Goal: Task Accomplishment & Management: Manage account settings

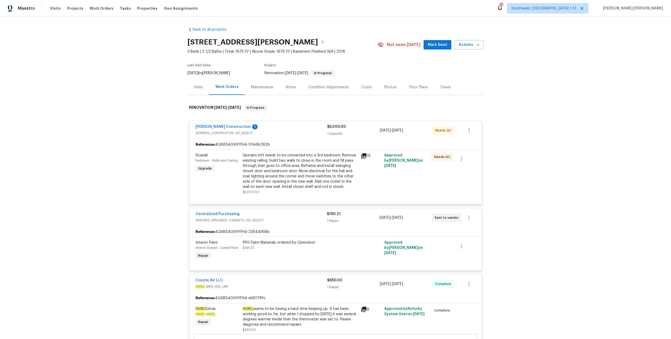
scroll to position [50, 0]
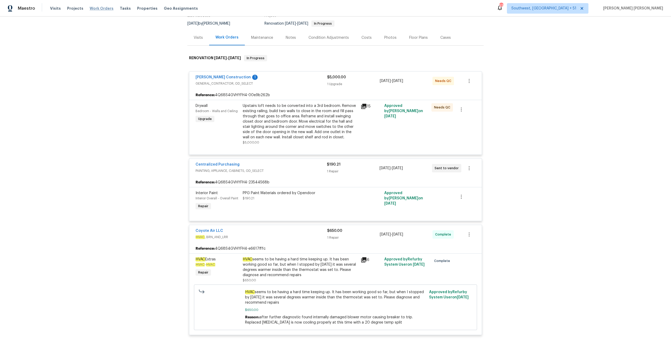
click at [99, 7] on span "Work Orders" at bounding box center [102, 8] width 24 height 5
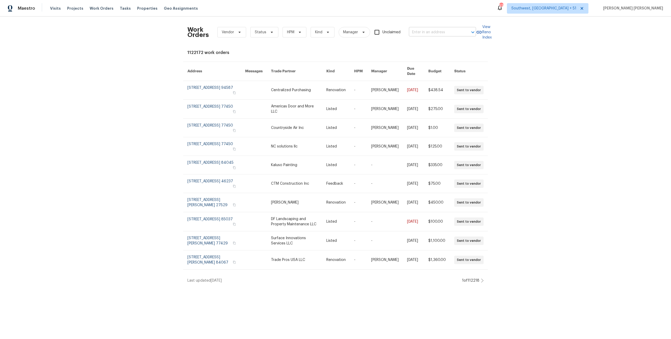
click at [433, 34] on input "text" at bounding box center [435, 32] width 52 height 8
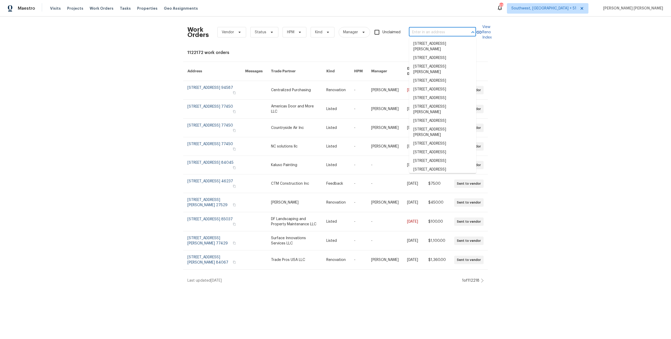
paste input "3252 Tayloe Ct, Herndon, VA 20171"
type input "3252 Tayloe Ct, Herndon, VA 20171"
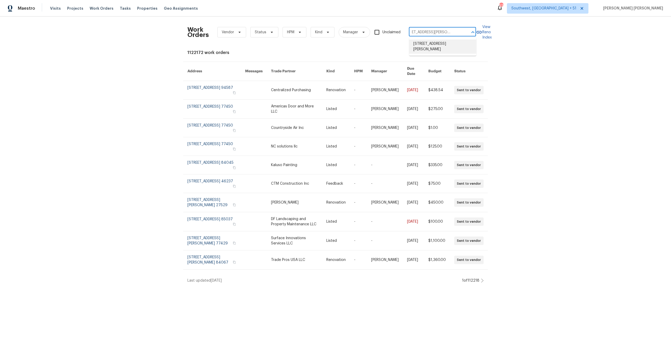
click at [433, 44] on li "3252 Tayloe Ct, Herndon, VA 20171" at bounding box center [442, 47] width 67 height 14
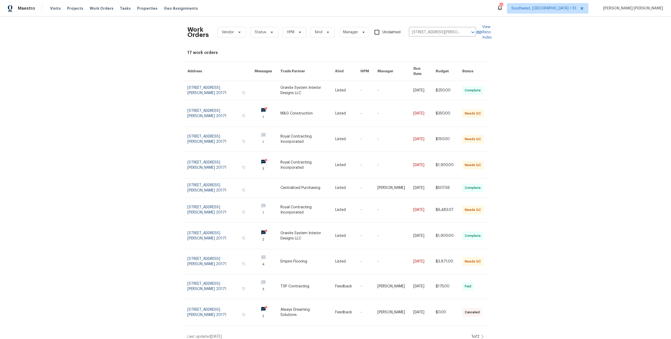
click at [430, 83] on link at bounding box center [424, 90] width 22 height 19
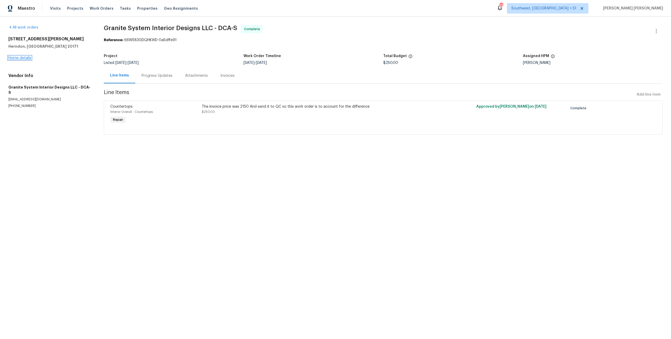
click at [24, 58] on link "Home details" at bounding box center [19, 58] width 23 height 4
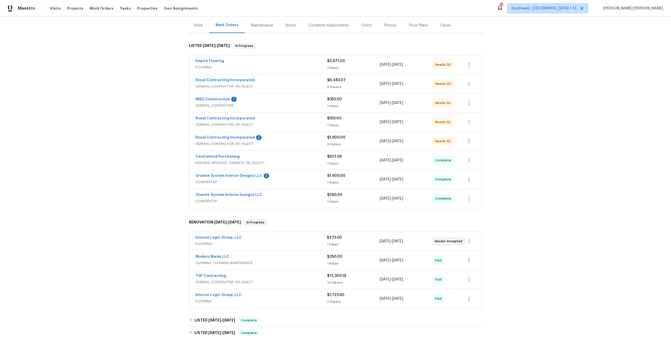
scroll to position [58, 0]
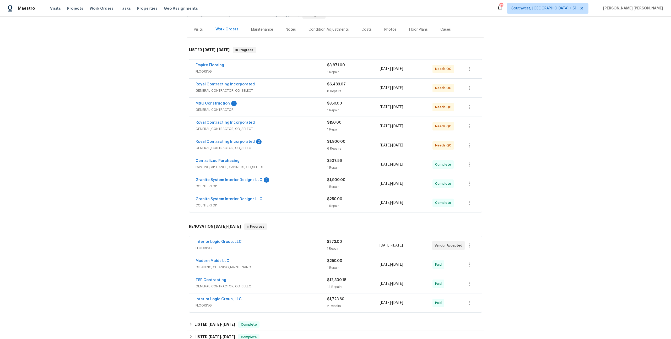
click at [280, 201] on div "Granite System Interior Designs LLC" at bounding box center [262, 200] width 132 height 6
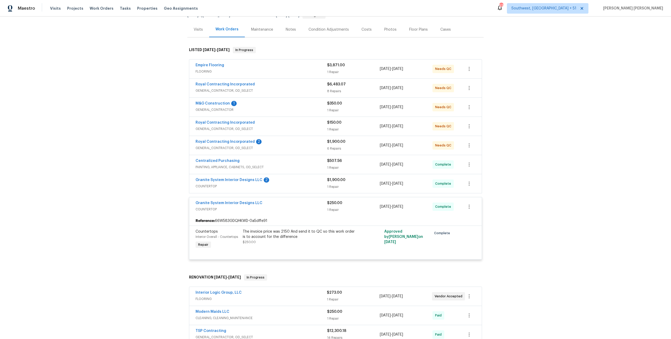
click at [314, 184] on span "COUNTERTOP" at bounding box center [262, 186] width 132 height 5
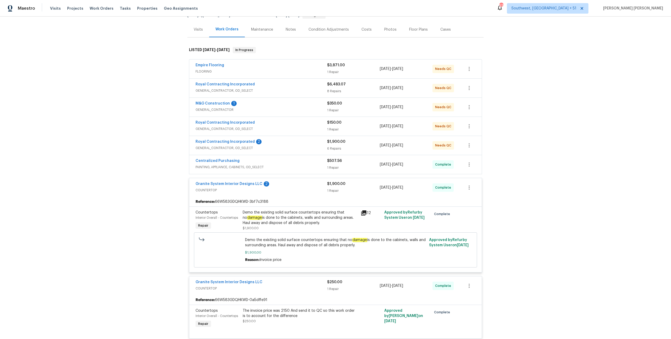
click at [329, 164] on div "$507.56 1 Repair" at bounding box center [353, 164] width 53 height 13
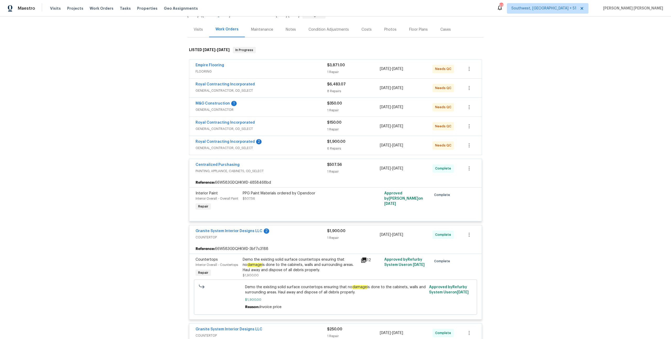
click at [320, 147] on span "GENERAL_CONTRACTOR, OD_SELECT" at bounding box center [262, 148] width 132 height 5
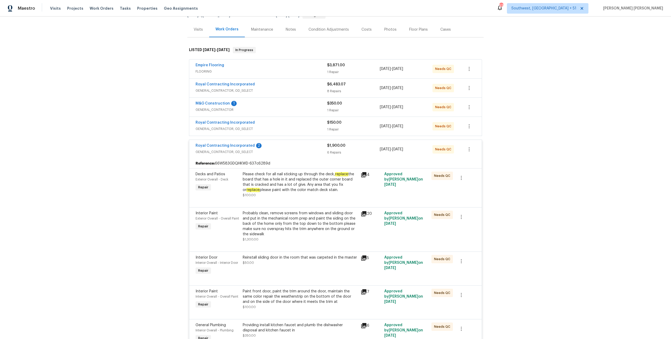
click at [321, 125] on div "Royal Contracting Incorporated" at bounding box center [262, 123] width 132 height 6
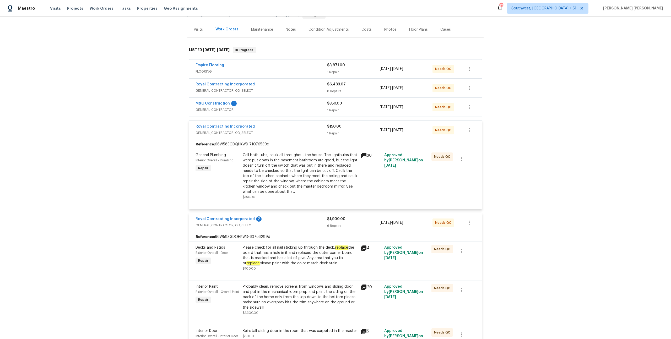
click at [321, 110] on span "GENERAL_CONTRACTOR" at bounding box center [262, 109] width 132 height 5
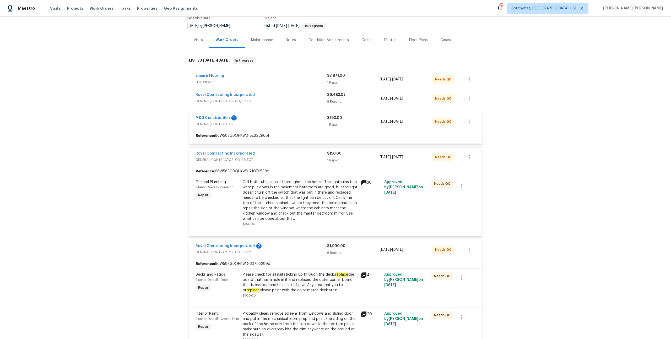
scroll to position [45, 0]
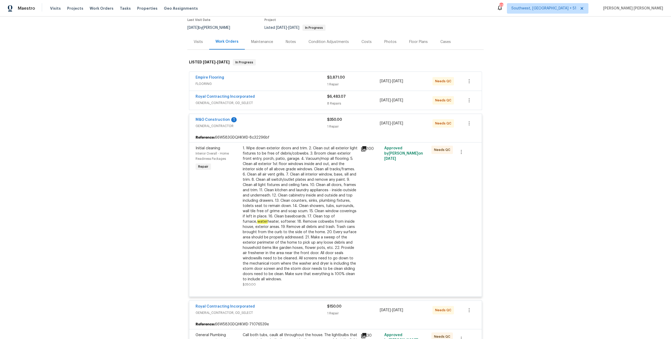
click at [318, 101] on span "GENERAL_CONTRACTOR, OD_SELECT" at bounding box center [262, 102] width 132 height 5
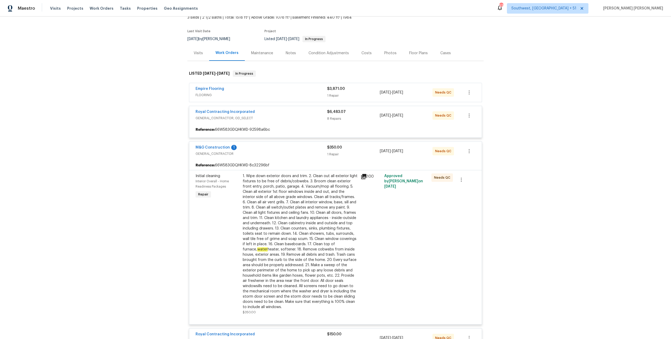
scroll to position [29, 0]
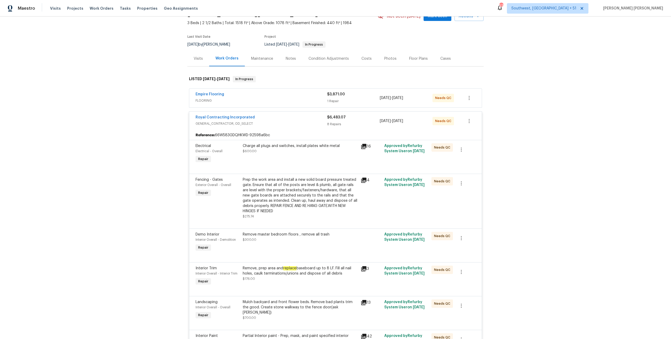
click at [318, 97] on div "Empire Flooring" at bounding box center [262, 95] width 132 height 6
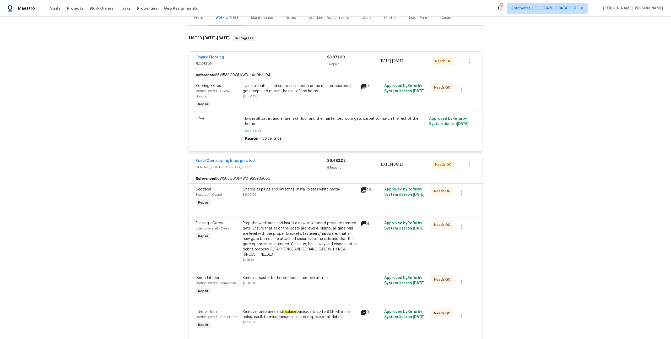
scroll to position [69, 0]
click at [98, 7] on span "Work Orders" at bounding box center [102, 8] width 24 height 5
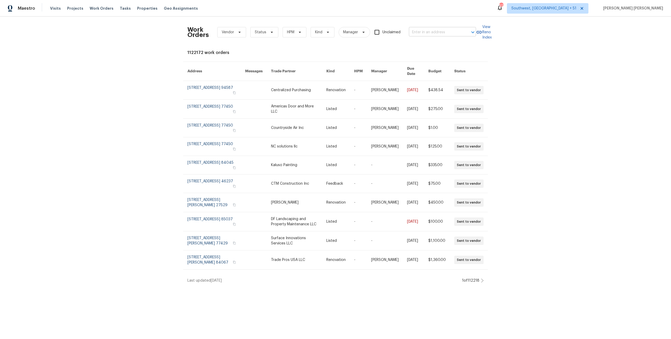
click at [427, 33] on input "text" at bounding box center [435, 32] width 52 height 8
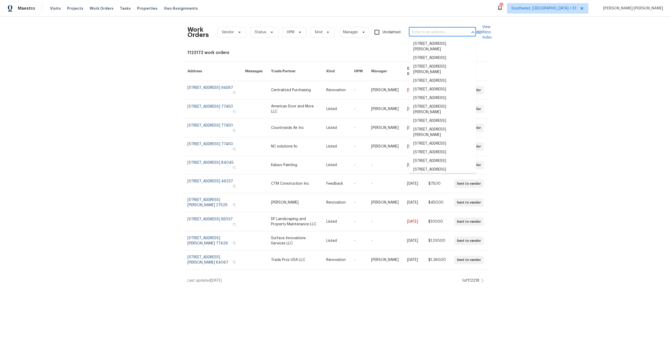
paste input "23785 Wilmot Ave, Eastpointe, MI 48021"
type input "23785 Wilmot Ave, Eastpointe, MI 48021"
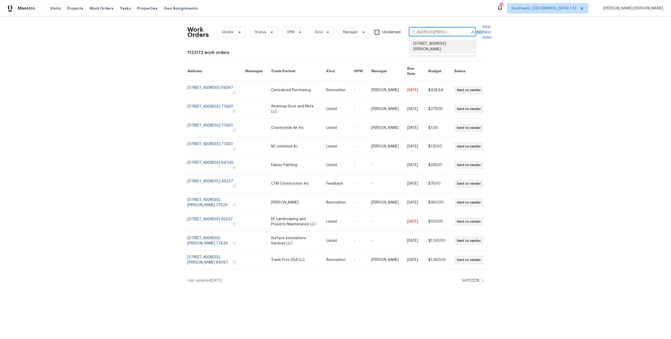
click at [433, 42] on li "23785 Wilmot Ave, Eastpointe, MI 48021" at bounding box center [442, 47] width 67 height 14
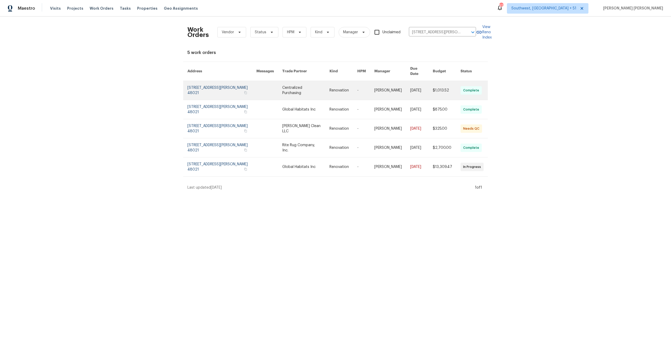
click at [432, 82] on td "$1,013.52" at bounding box center [443, 90] width 28 height 19
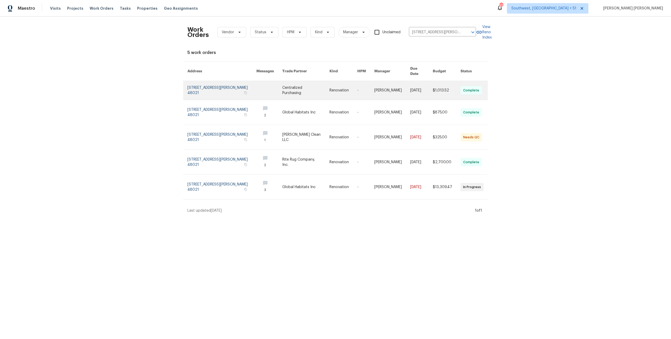
click at [429, 88] on link at bounding box center [421, 90] width 23 height 19
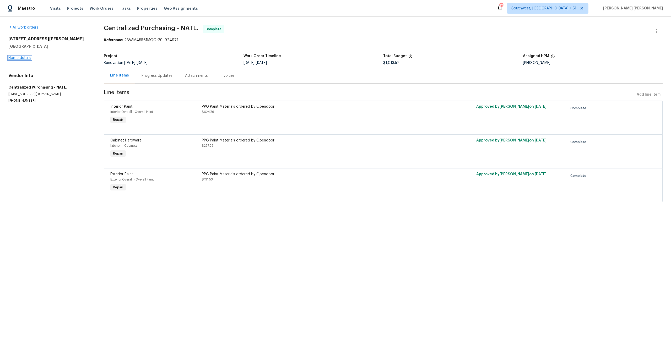
click at [22, 59] on link "Home details" at bounding box center [19, 58] width 23 height 4
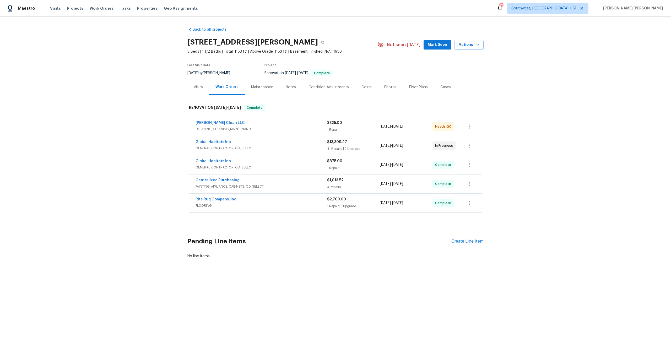
click at [196, 89] on div "Visits" at bounding box center [198, 87] width 9 height 5
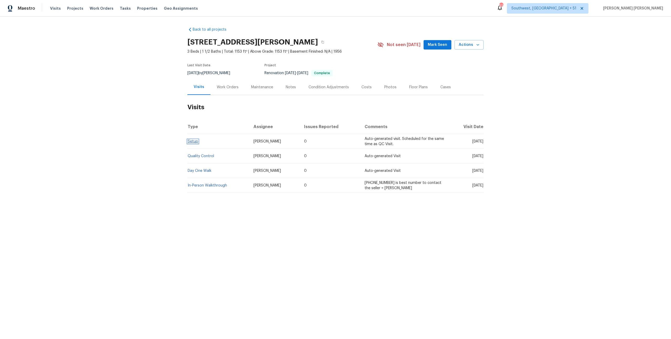
click at [190, 142] on link "Setup" at bounding box center [193, 142] width 10 height 4
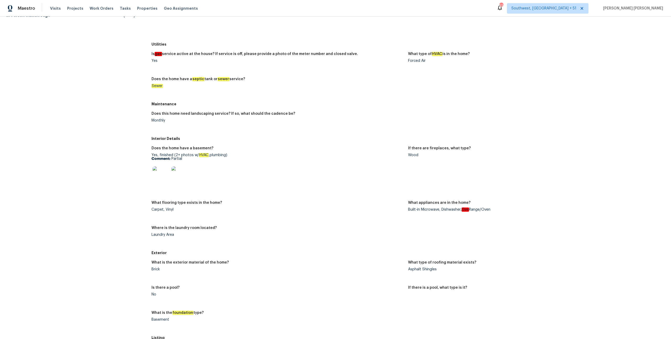
scroll to position [38, 0]
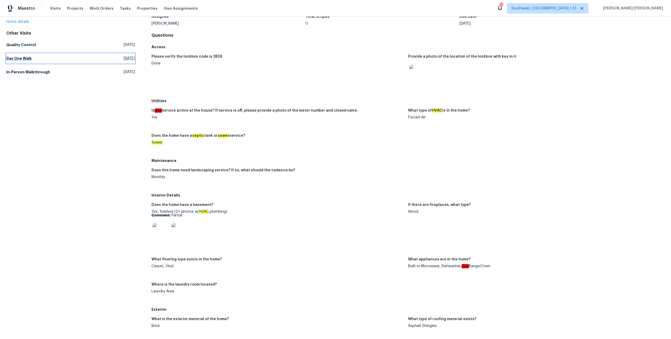
click at [23, 61] on h5 "Day One Walk" at bounding box center [18, 58] width 25 height 5
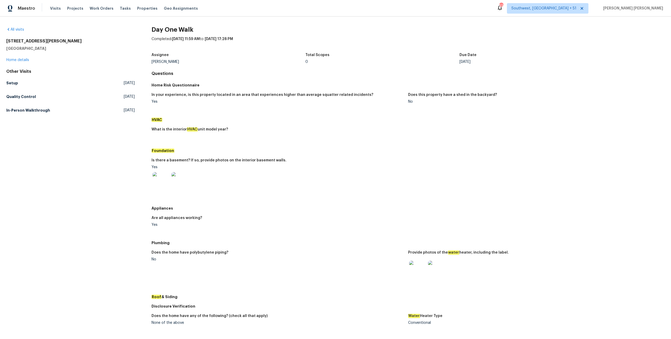
scroll to position [1, 0]
click at [30, 107] on h5 "In-Person Walkthrough" at bounding box center [28, 109] width 44 height 5
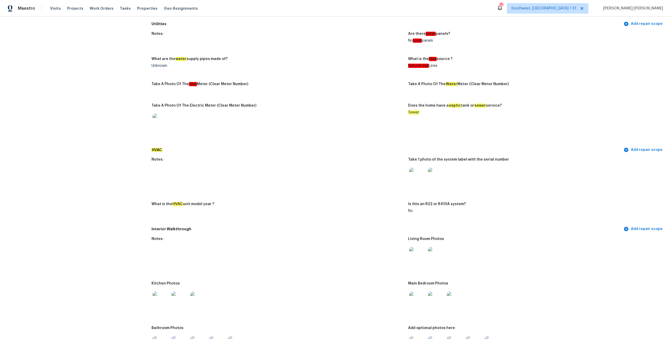
scroll to position [341, 0]
click at [432, 174] on img at bounding box center [436, 176] width 17 height 17
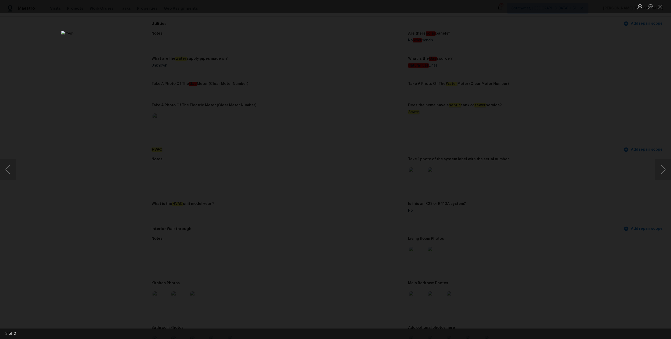
click at [546, 176] on div "Lightbox" at bounding box center [335, 169] width 671 height 339
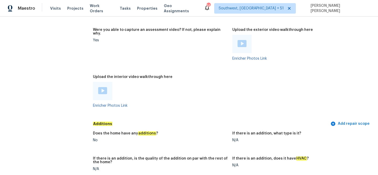
scroll to position [965, 0]
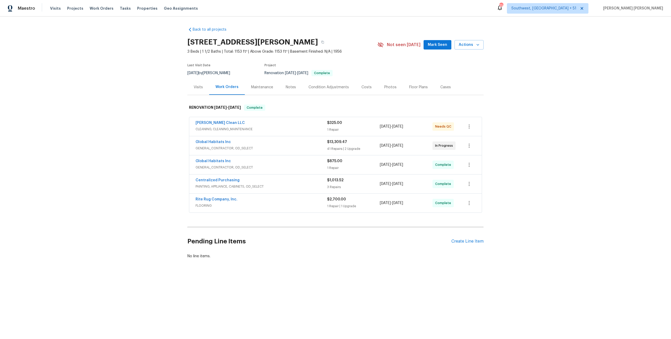
drag, startPoint x: 306, startPoint y: 205, endPoint x: 309, endPoint y: 196, distance: 8.7
click at [306, 204] on span "FLOORING" at bounding box center [262, 205] width 132 height 5
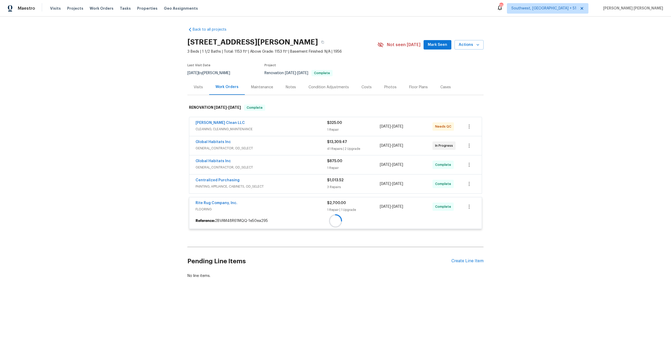
click at [312, 187] on div "Capelli Crystal Clean LLC CLEANING, CLEANING_MAINTENANCE $325.00 1 Repair 10/4/…" at bounding box center [335, 175] width 293 height 116
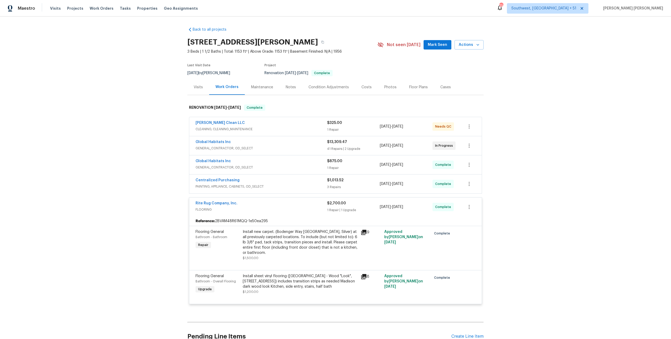
click at [309, 185] on span "PAINTING, APPLIANCE, CABINETS, OD_SELECT" at bounding box center [262, 186] width 132 height 5
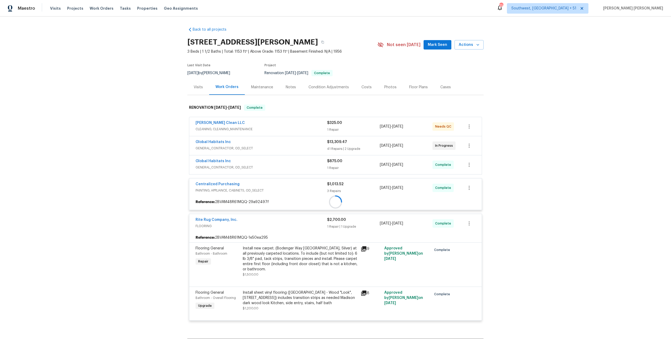
click at [314, 167] on div "Capelli Crystal Clean LLC CLEANING, CLEANING_MAINTENANCE $325.00 1 Repair 10/4/…" at bounding box center [335, 220] width 293 height 207
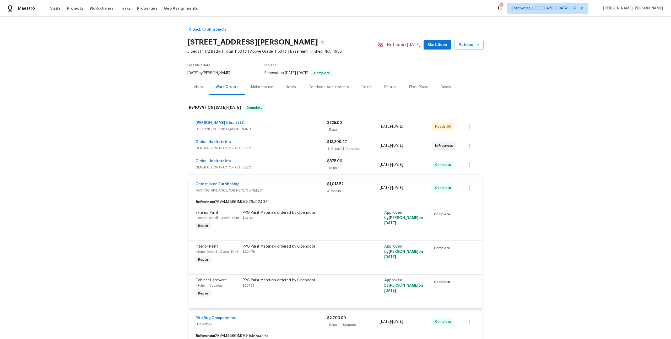
click at [313, 167] on span "GENERAL_CONTRACTOR, OD_SELECT" at bounding box center [262, 167] width 132 height 5
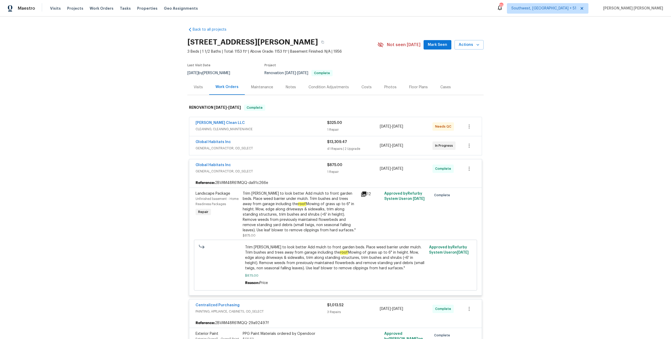
click at [314, 147] on span "GENERAL_CONTRACTOR, OD_SELECT" at bounding box center [262, 148] width 132 height 5
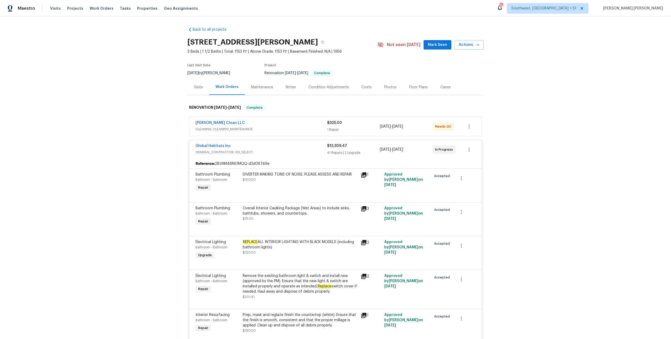
click at [309, 128] on span "CLEANING, CLEANING_MAINTENANCE" at bounding box center [262, 129] width 132 height 5
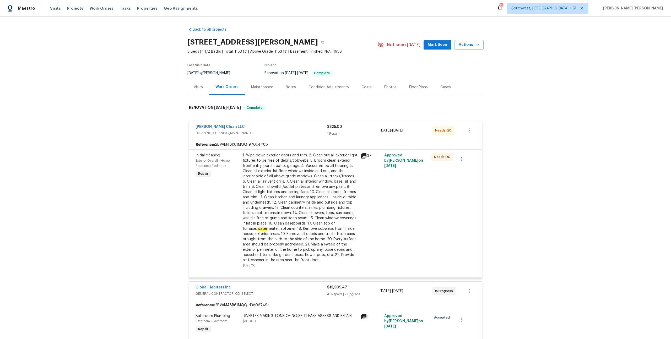
click at [362, 155] on icon at bounding box center [363, 155] width 5 height 5
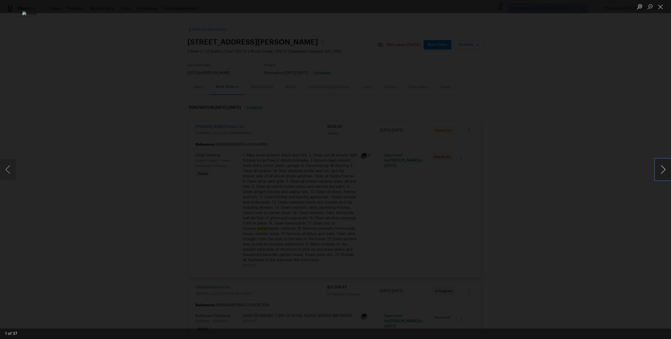
click at [665, 167] on button "Next image" at bounding box center [663, 169] width 16 height 21
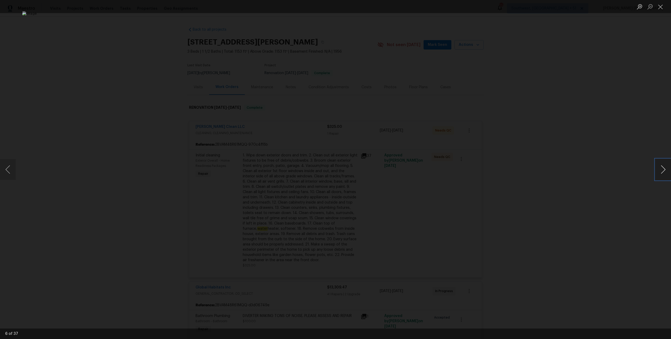
click at [668, 164] on button "Next image" at bounding box center [663, 169] width 16 height 21
click at [665, 155] on div "Lightbox" at bounding box center [335, 169] width 671 height 339
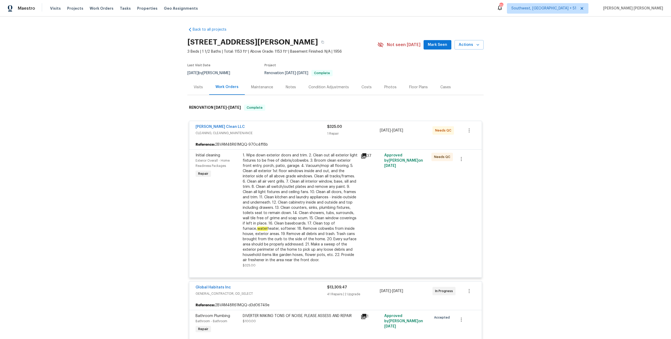
click at [362, 156] on icon at bounding box center [363, 155] width 5 height 5
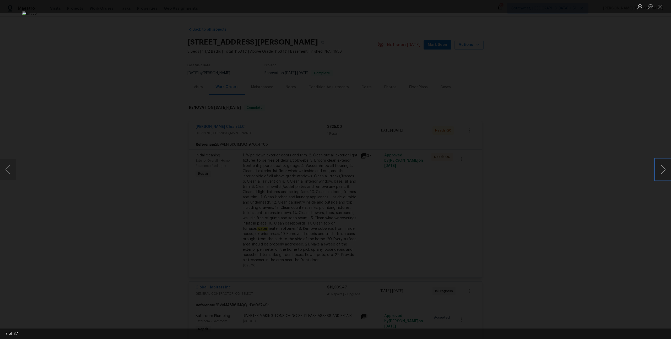
click at [661, 170] on button "Next image" at bounding box center [663, 169] width 16 height 21
click at [660, 170] on button "Next image" at bounding box center [663, 169] width 16 height 21
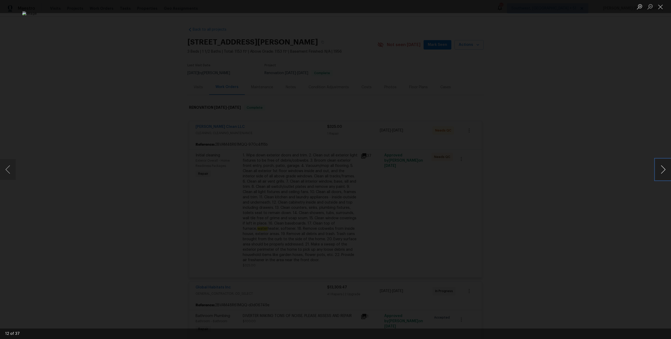
click at [667, 171] on button "Next image" at bounding box center [663, 169] width 16 height 21
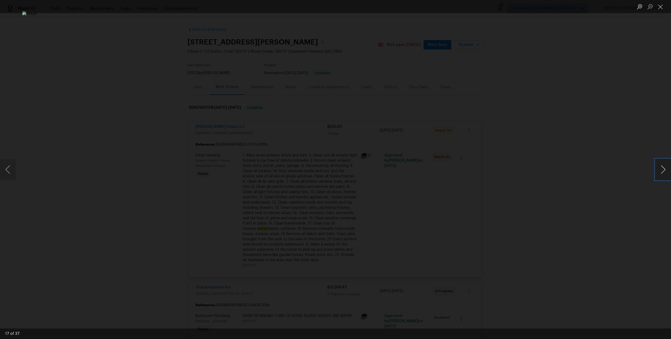
click at [667, 171] on button "Next image" at bounding box center [663, 169] width 16 height 21
click at [666, 169] on button "Next image" at bounding box center [663, 169] width 16 height 21
click at [664, 172] on button "Next image" at bounding box center [663, 169] width 16 height 21
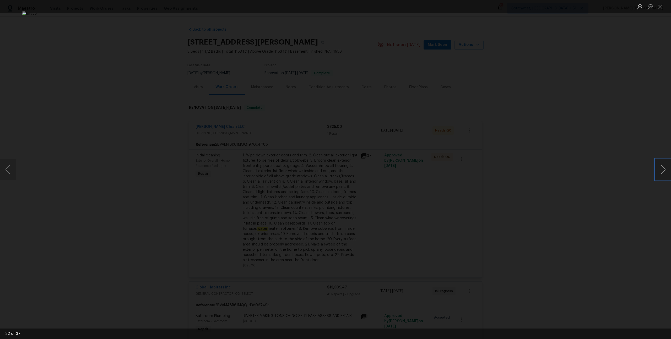
click at [664, 172] on button "Next image" at bounding box center [663, 169] width 16 height 21
click at [663, 172] on button "Next image" at bounding box center [663, 169] width 16 height 21
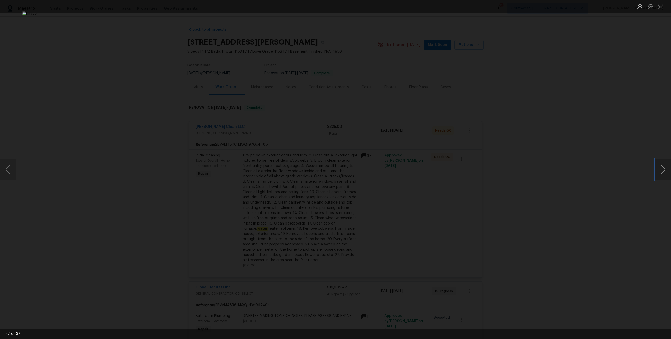
click at [663, 172] on button "Next image" at bounding box center [663, 169] width 16 height 21
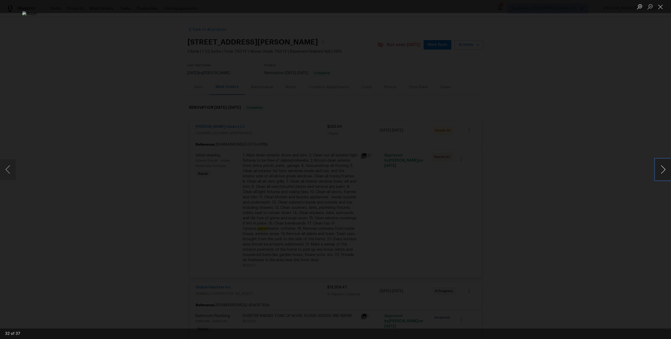
click at [663, 172] on button "Next image" at bounding box center [663, 169] width 16 height 21
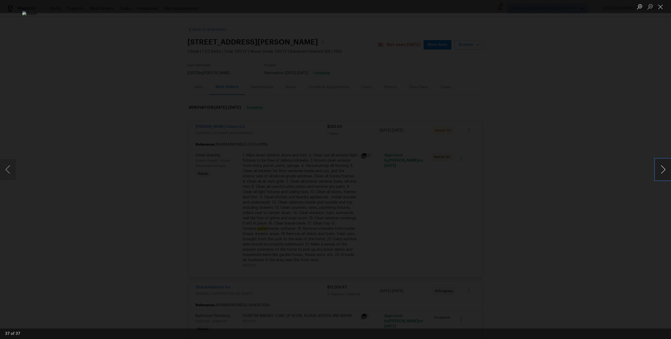
click at [663, 172] on button "Next image" at bounding box center [663, 169] width 16 height 21
click at [631, 170] on div "Lightbox" at bounding box center [335, 169] width 671 height 339
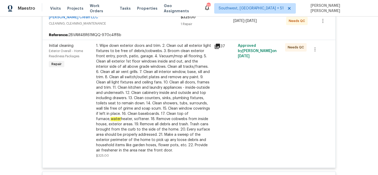
scroll to position [178, 0]
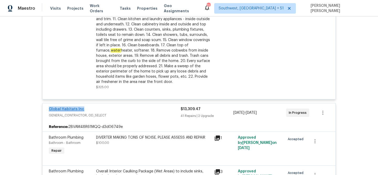
copy link "Global Habitats Inc"
drag, startPoint x: 86, startPoint y: 110, endPoint x: 47, endPoint y: 111, distance: 39.1
click at [49, 111] on div "Global Habitats Inc" at bounding box center [115, 110] width 132 height 6
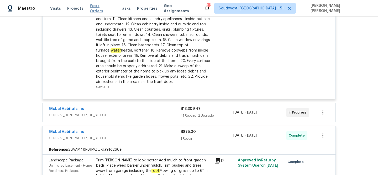
click at [93, 8] on span "Work Orders" at bounding box center [102, 8] width 24 height 10
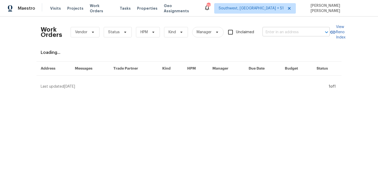
click at [287, 33] on input "text" at bounding box center [288, 32] width 52 height 8
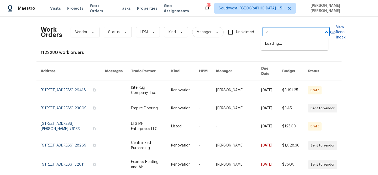
paste input "2139 S Ouray St, Aurora, CO 80013"
type input "2139 S Ouray St, Aurora, CO 80013"
click at [286, 48] on li "2139 S Ouray St, Aurora, CO 80013" at bounding box center [294, 44] width 67 height 9
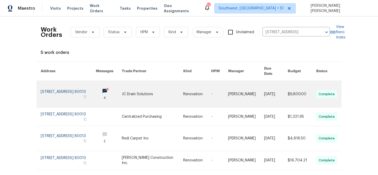
click at [287, 81] on td "$9,800.00" at bounding box center [297, 94] width 28 height 27
click at [218, 95] on link at bounding box center [219, 94] width 17 height 26
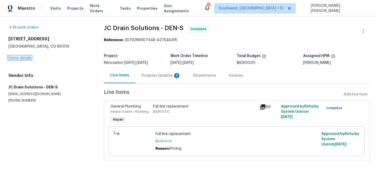
click at [15, 58] on link "Home details" at bounding box center [19, 58] width 23 height 4
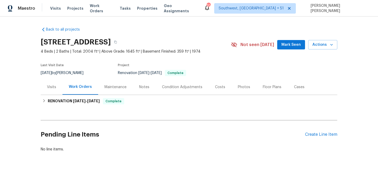
click at [54, 90] on div "Visits" at bounding box center [51, 87] width 9 height 5
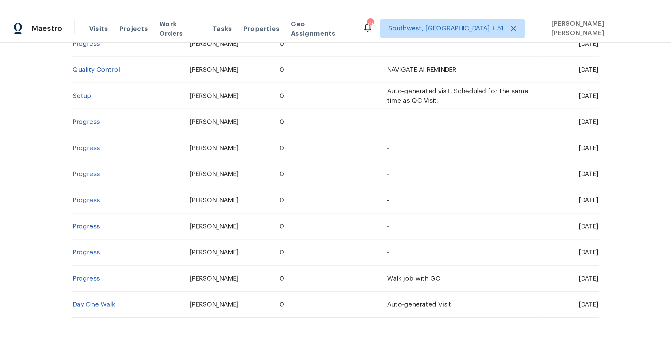
scroll to position [138, 0]
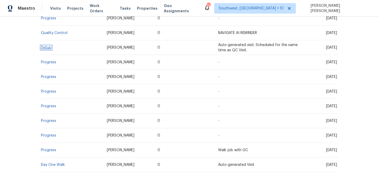
click at [44, 49] on link "Setup" at bounding box center [46, 48] width 10 height 4
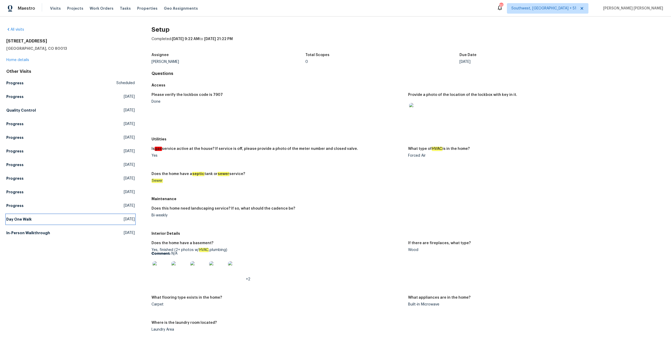
click at [25, 219] on h5 "Day One Walk" at bounding box center [18, 219] width 25 height 5
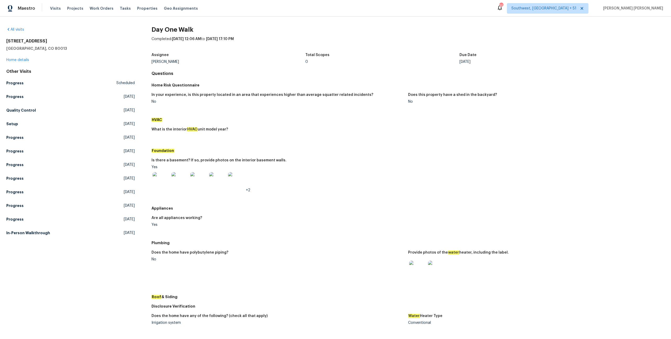
click at [433, 268] on img at bounding box center [436, 269] width 17 height 17
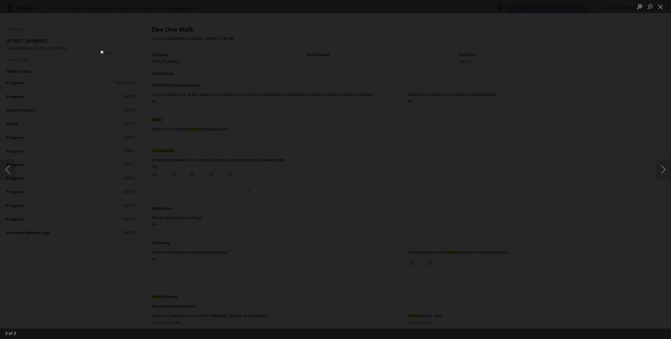
click at [59, 110] on div "Lightbox" at bounding box center [335, 169] width 671 height 339
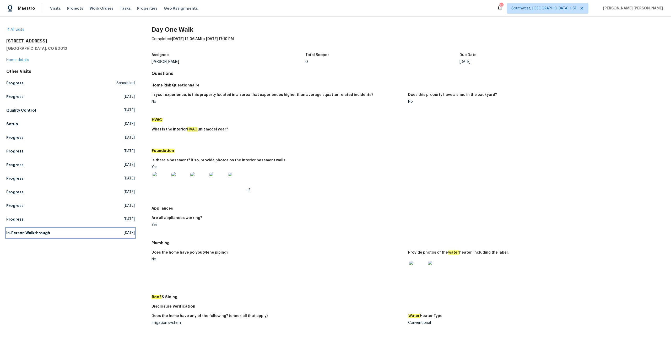
click at [32, 231] on h5 "In-Person Walkthrough" at bounding box center [28, 232] width 44 height 5
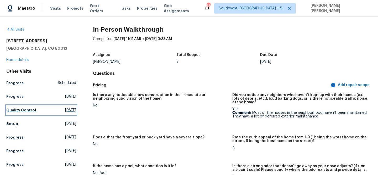
click at [15, 111] on h5 "Quality Control" at bounding box center [21, 110] width 30 height 5
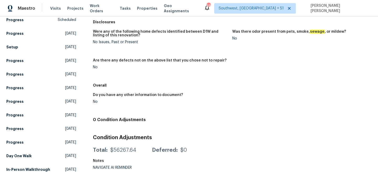
scroll to position [71, 0]
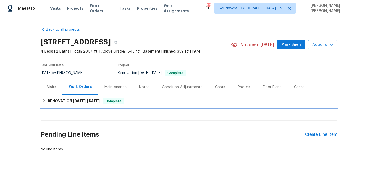
click at [121, 102] on span "Complete" at bounding box center [113, 101] width 20 height 5
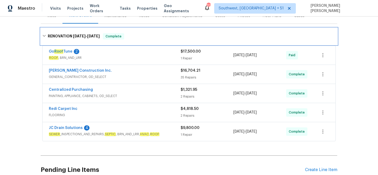
scroll to position [123, 0]
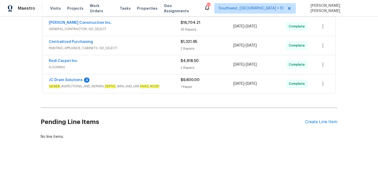
click at [171, 84] on span "SEWER _INSPECTIONS_AND_REPAIRS, SEPTIC , BRN_AND_LRR, HVAC , ROOF" at bounding box center [115, 86] width 132 height 5
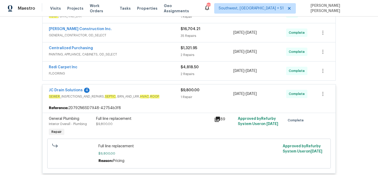
scroll to position [135, 0]
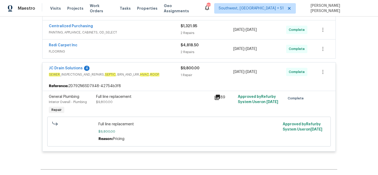
click at [155, 50] on span "FLOORING" at bounding box center [115, 51] width 132 height 5
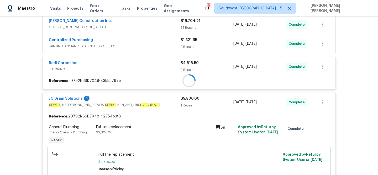
scroll to position [92, 0]
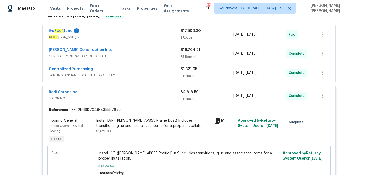
click at [158, 69] on div "Centralized Purchasing" at bounding box center [115, 70] width 132 height 6
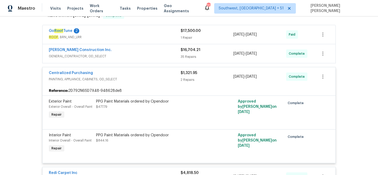
click at [162, 51] on div "Hanson Construction Inc." at bounding box center [115, 50] width 132 height 6
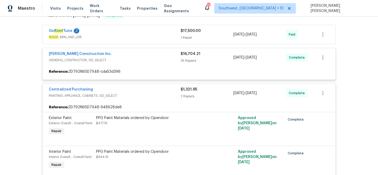
scroll to position [85, 0]
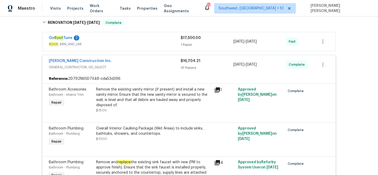
click at [158, 42] on span "ROOF , BRN_AND_LRR" at bounding box center [115, 44] width 132 height 5
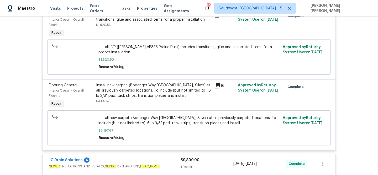
scroll to position [1838, 0]
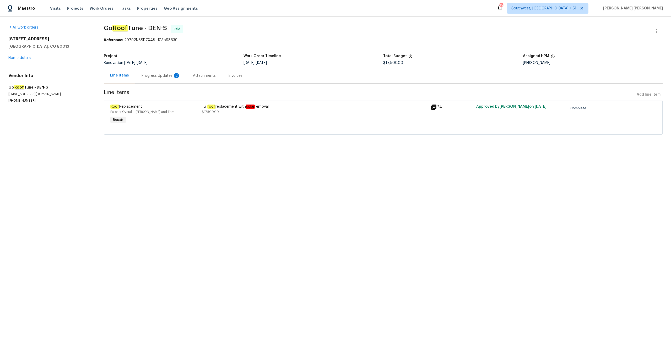
click at [179, 80] on div "Progress Updates 2" at bounding box center [160, 75] width 51 height 15
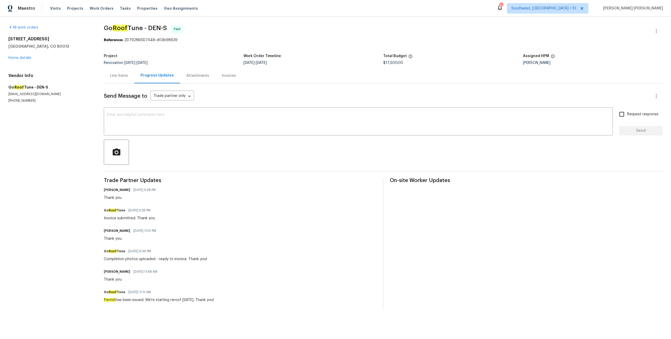
click at [120, 74] on div "Line Items" at bounding box center [119, 75] width 18 height 5
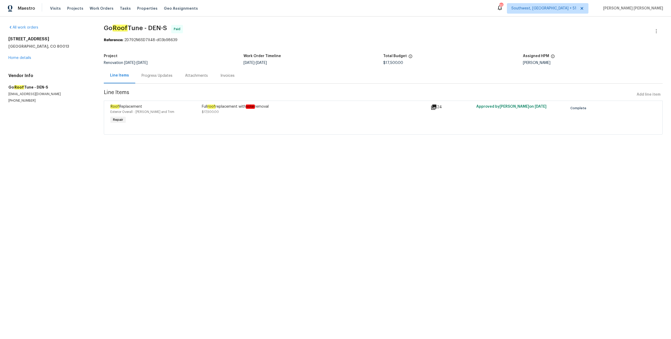
click at [271, 113] on div "Full roof replacement with solar removal $17,500.00" at bounding box center [315, 109] width 226 height 10
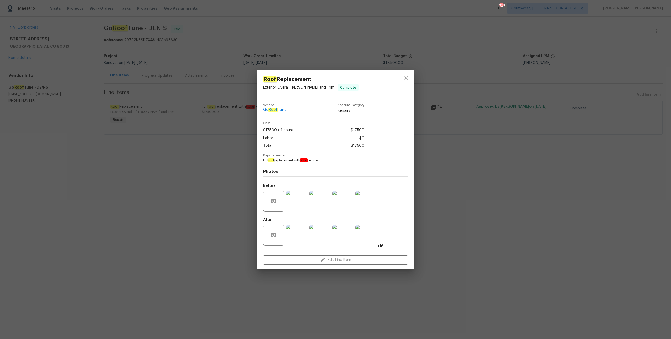
click at [301, 234] on img at bounding box center [296, 235] width 21 height 21
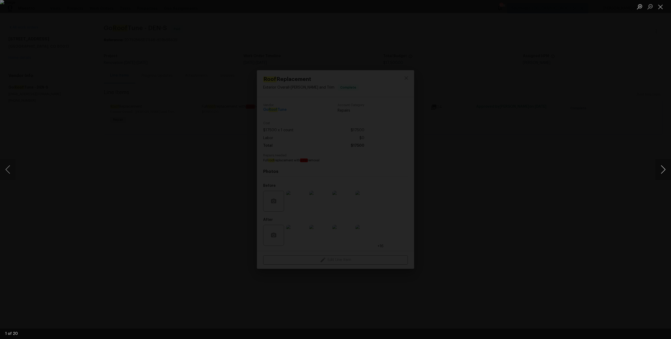
click at [665, 174] on button "Next image" at bounding box center [663, 169] width 16 height 21
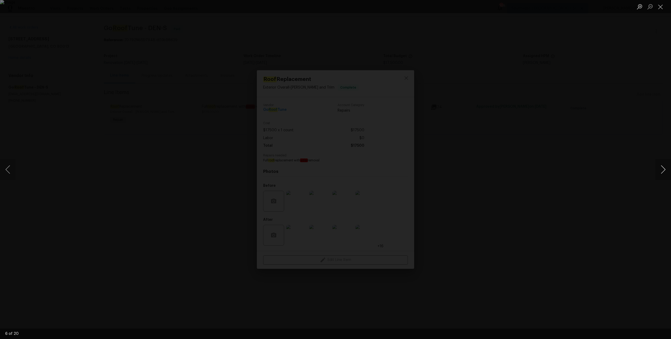
click at [665, 174] on button "Next image" at bounding box center [663, 169] width 16 height 21
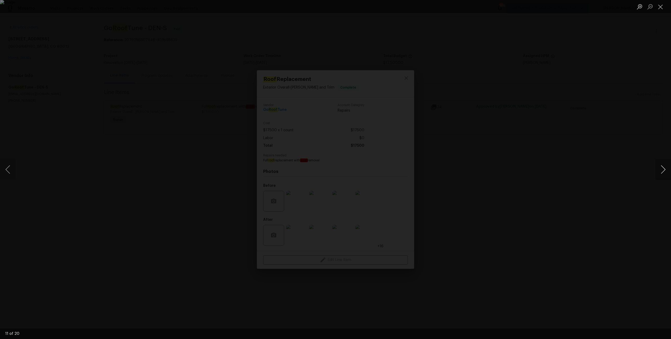
click at [665, 174] on button "Next image" at bounding box center [663, 169] width 16 height 21
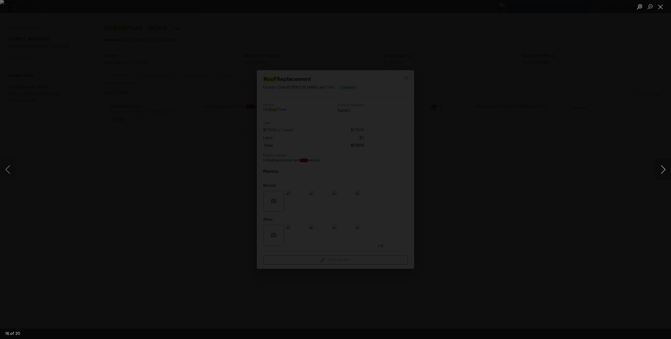
click at [665, 174] on button "Next image" at bounding box center [663, 169] width 16 height 21
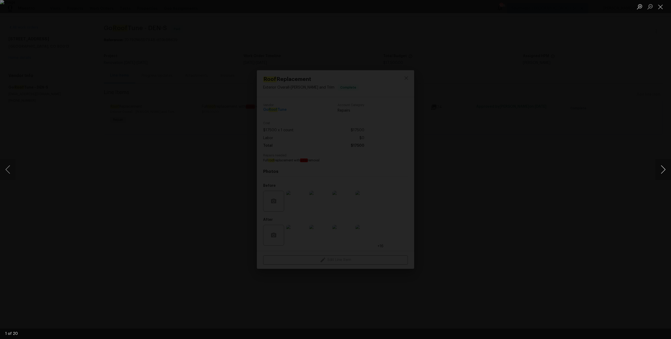
click at [665, 174] on button "Next image" at bounding box center [663, 169] width 16 height 21
click at [577, 185] on div "Lightbox" at bounding box center [335, 169] width 671 height 339
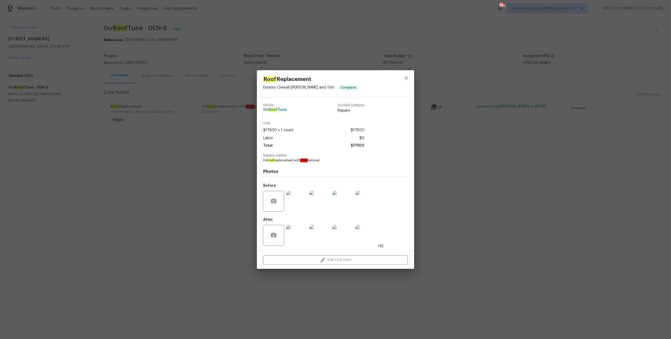
click at [294, 200] on img at bounding box center [296, 201] width 21 height 21
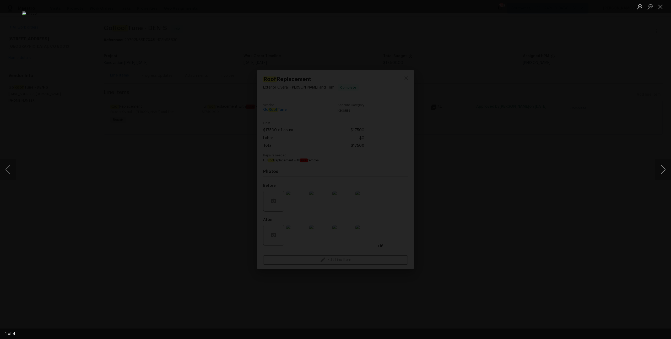
click at [664, 173] on button "Next image" at bounding box center [663, 169] width 16 height 21
click at [588, 194] on div "Lightbox" at bounding box center [335, 169] width 671 height 339
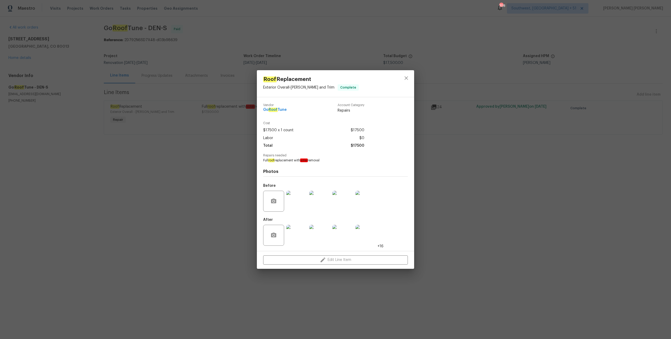
click at [455, 179] on div "Roof Replacement Exterior Overall - Eaves and Trim Complete Vendor Go Roof Tune…" at bounding box center [335, 169] width 671 height 339
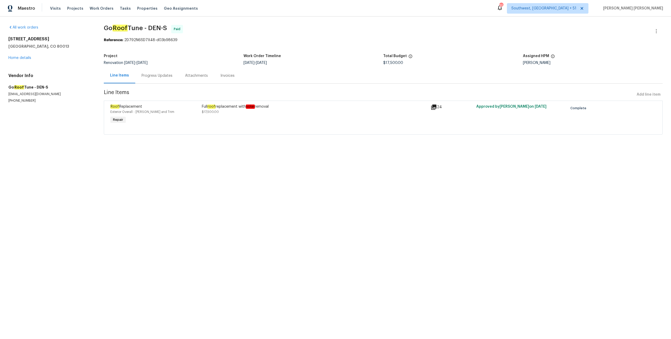
click at [222, 146] on div "All work orders 2139 S Ouray St Aurora, CO 80013 Home details Vendor Info Go Ro…" at bounding box center [335, 83] width 671 height 133
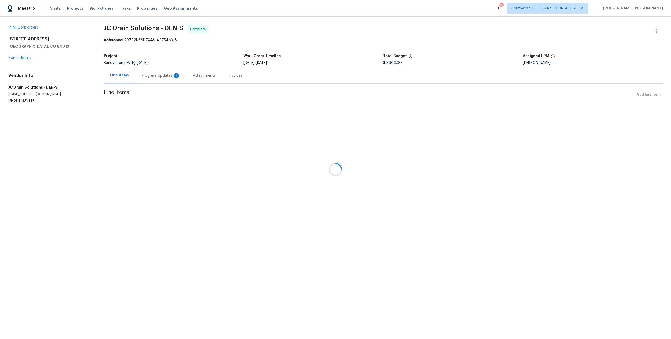
click at [171, 80] on div at bounding box center [335, 169] width 671 height 339
click at [164, 79] on div "Progress Updates 4" at bounding box center [160, 75] width 51 height 15
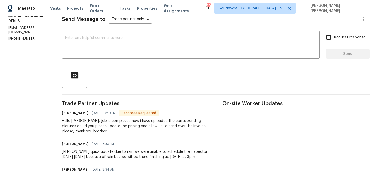
scroll to position [77, 0]
